Goal: Transaction & Acquisition: Download file/media

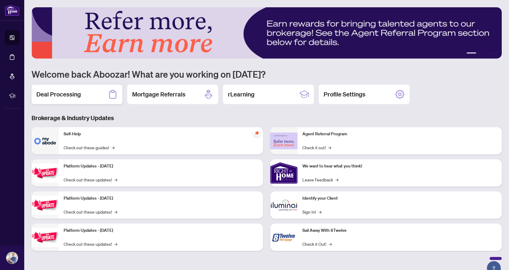
click at [59, 91] on h2 "Deal Processing" at bounding box center [58, 94] width 45 height 8
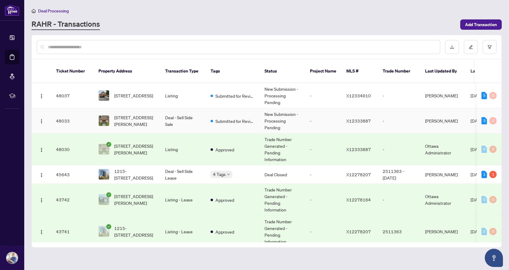
click at [288, 108] on td "New Submission - Processing Pending" at bounding box center [282, 120] width 45 height 25
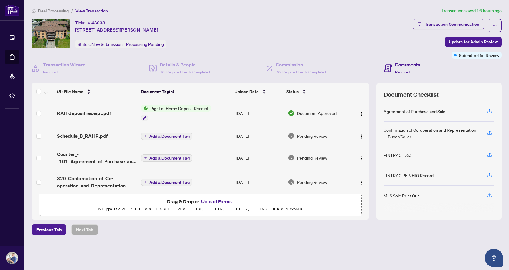
click at [102, 114] on span "RAH deposit receipt.pdf" at bounding box center [84, 112] width 54 height 7
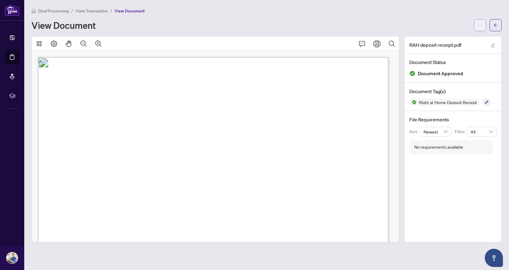
click at [477, 28] on button "button" at bounding box center [480, 25] width 12 height 12
click at [454, 39] on span "Download" at bounding box center [458, 38] width 46 height 7
